Goal: Task Accomplishment & Management: Complete application form

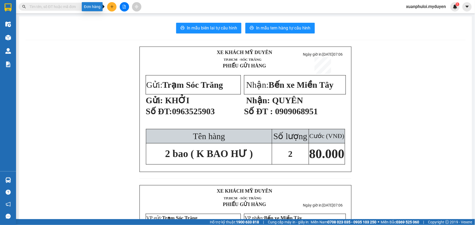
click at [111, 7] on icon "plus" at bounding box center [112, 7] width 4 height 4
click at [140, 20] on div "Tạo đơn hàng" at bounding box center [132, 20] width 23 height 6
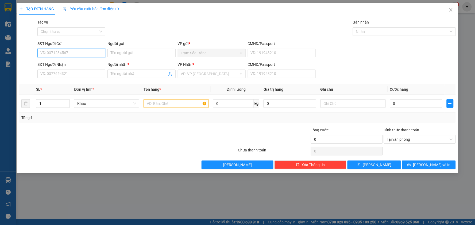
click at [83, 54] on input "SĐT Người Gửi" at bounding box center [71, 53] width 68 height 9
click at [81, 62] on div "0919207377 - LIÊN" at bounding box center [72, 64] width 62 height 6
type input "0919207377"
type input "LIÊN"
type input "0938001612"
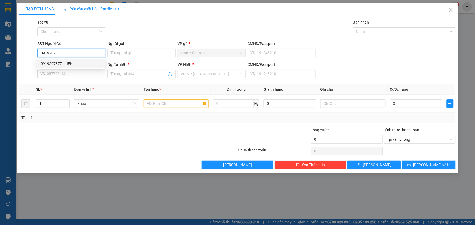
type input "NGỌC"
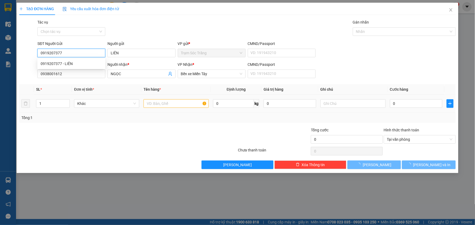
type input "30.000"
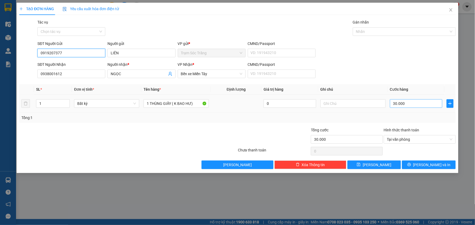
type input "0919207377"
click at [421, 106] on input "30.000" at bounding box center [416, 103] width 53 height 9
type input "4"
type input "40"
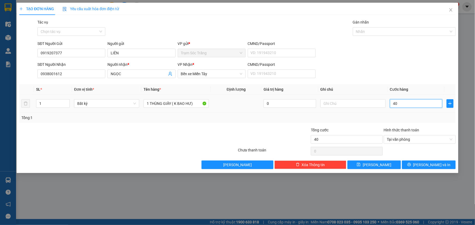
type input "400"
type input "4.000"
type input "40.000"
click at [424, 165] on button "[PERSON_NAME] và In" at bounding box center [429, 165] width 54 height 9
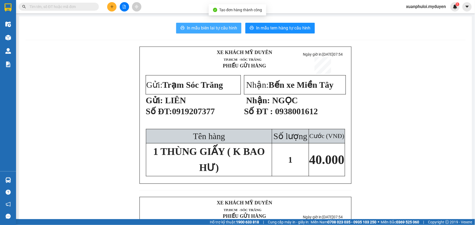
click at [199, 28] on span "In mẫu biên lai tự cấu hình" at bounding box center [212, 28] width 50 height 7
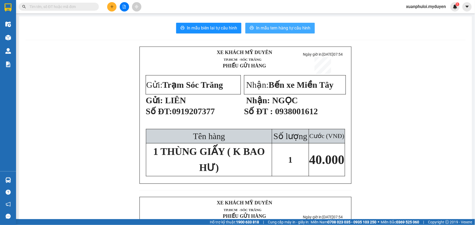
click at [277, 25] on span "In mẫu tem hàng tự cấu hình" at bounding box center [283, 28] width 55 height 7
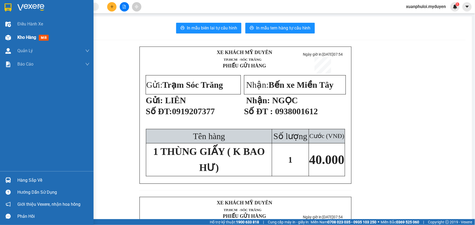
click at [20, 36] on span "Kho hàng" at bounding box center [26, 37] width 19 height 5
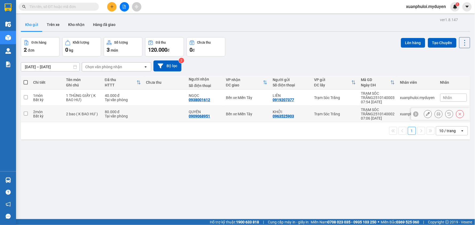
click at [26, 112] on input "checkbox" at bounding box center [26, 114] width 4 height 4
checkbox input "true"
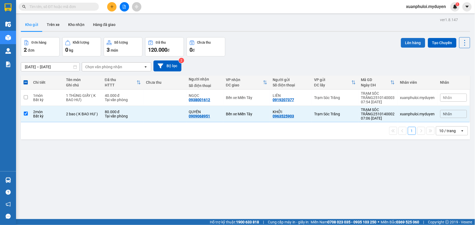
click at [408, 43] on button "Lên hàng" at bounding box center [413, 43] width 24 height 10
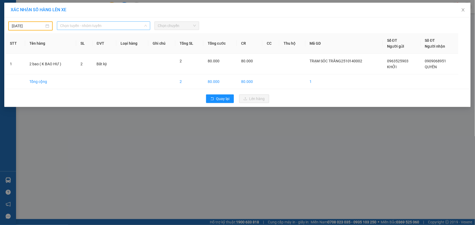
click at [87, 27] on span "Chọn tuyến - nhóm tuyến" at bounding box center [103, 26] width 87 height 8
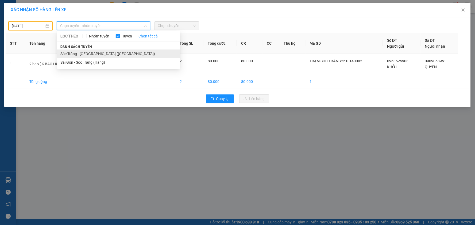
click at [81, 52] on li "Sóc Trăng - [GEOGRAPHIC_DATA] ([GEOGRAPHIC_DATA])" at bounding box center [118, 53] width 123 height 9
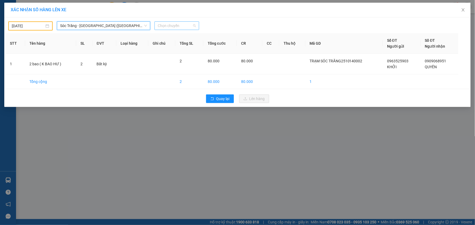
click at [177, 28] on span "Chọn chuyến" at bounding box center [177, 26] width 38 height 8
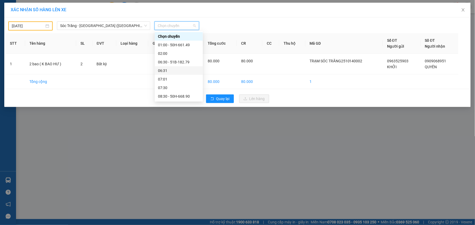
click at [28, 25] on body "Kết quả tìm kiếm ( 0 ) Bộ lọc No Data xuanphuloi.myduyen 1 Điều hành xe Kho hàn…" at bounding box center [237, 112] width 475 height 225
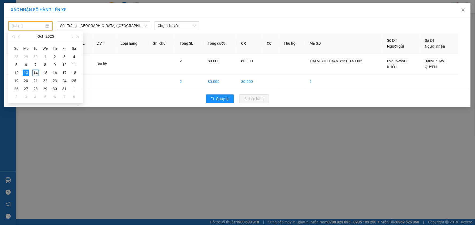
click at [35, 74] on div "14" at bounding box center [35, 73] width 6 height 6
type input "[DATE]"
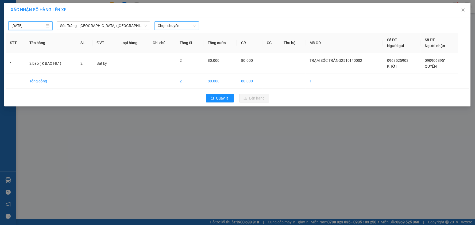
click at [175, 24] on span "Chọn chuyến" at bounding box center [177, 26] width 38 height 8
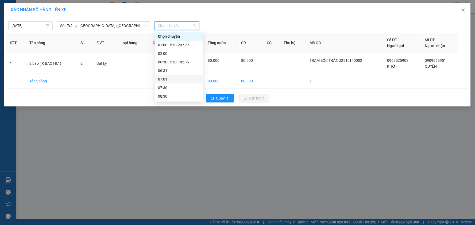
click at [172, 78] on div "07:01" at bounding box center [179, 79] width 42 height 6
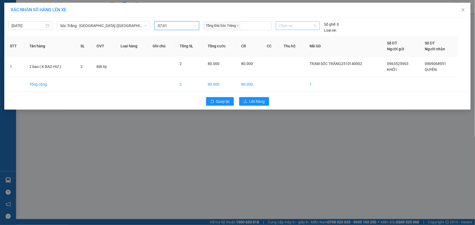
click at [302, 25] on span "Chọn xe" at bounding box center [298, 26] width 38 height 8
type input "623"
click at [300, 34] on div "50H-623.91" at bounding box center [298, 36] width 38 height 6
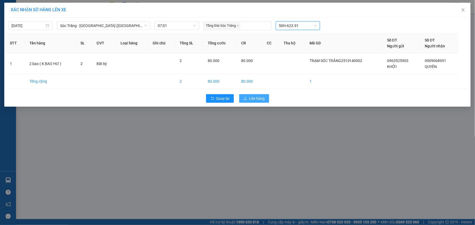
click at [263, 102] on button "Lên hàng" at bounding box center [254, 98] width 30 height 9
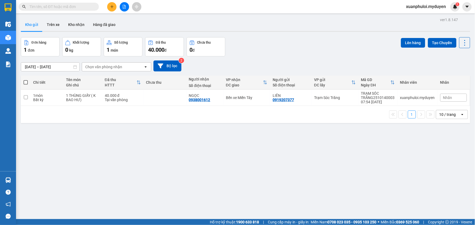
click at [110, 5] on icon "plus" at bounding box center [112, 7] width 4 height 4
click at [116, 16] on div "Tạo đơn hàng" at bounding box center [130, 20] width 40 height 10
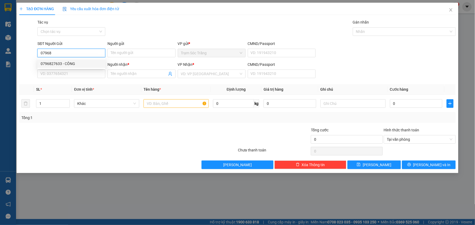
click at [81, 64] on div "0796827633 - CÔNG" at bounding box center [72, 64] width 62 height 6
type input "0796827633"
type input "CÔNG"
type input "0354332286"
type input "LINH"
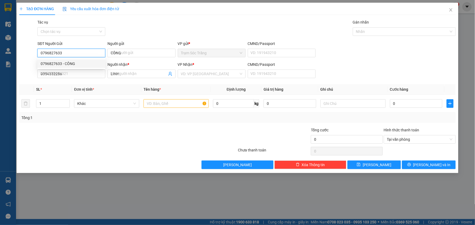
type input "50.000"
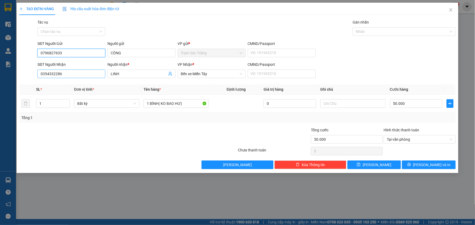
type input "0796827633"
click at [74, 73] on input "0354332286" at bounding box center [71, 74] width 68 height 9
click at [74, 83] on div "0938604569 - ĐƯƠNG" at bounding box center [72, 85] width 62 height 6
type input "0938604569"
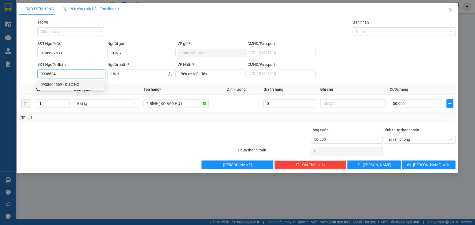
type input "ĐƯƠNG"
type input "100.000"
type input "0938604569"
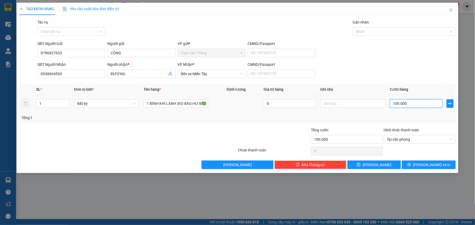
click at [432, 104] on input "100.000" at bounding box center [416, 103] width 53 height 9
type input "5"
type input "50"
type input "500"
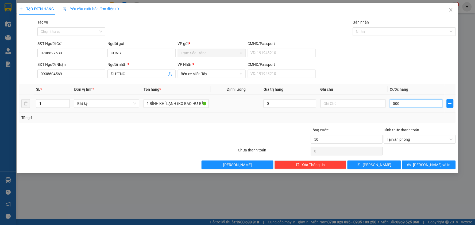
type input "500"
type input "5.000"
type input "50.000"
click at [426, 167] on span "[PERSON_NAME] và In" at bounding box center [432, 165] width 37 height 6
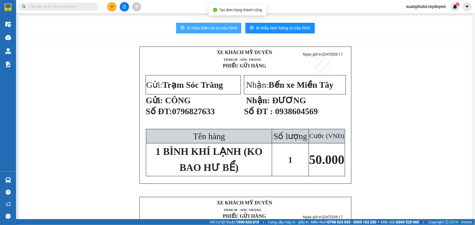
click at [208, 24] on button "In mẫu biên lai tự cấu hình" at bounding box center [208, 28] width 65 height 11
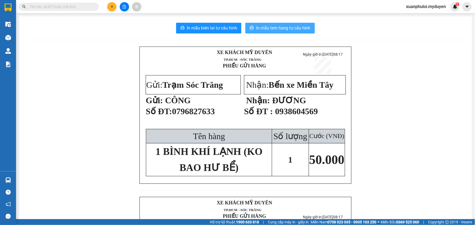
click at [292, 30] on span "In mẫu tem hàng tự cấu hình" at bounding box center [283, 28] width 55 height 7
